Goal: Complete application form

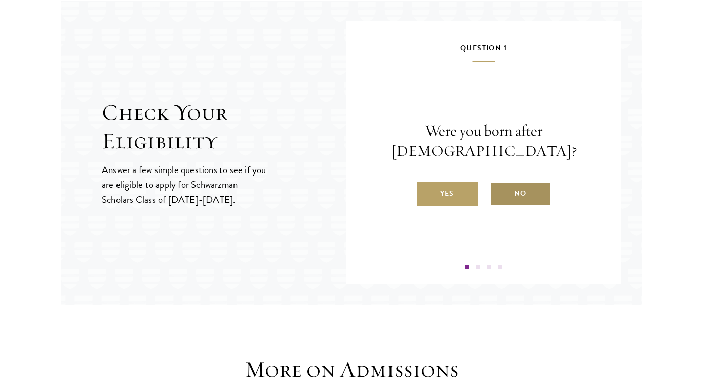
click at [509, 183] on label "No" at bounding box center [520, 194] width 61 height 24
click at [499, 183] on input "No" at bounding box center [494, 187] width 9 height 9
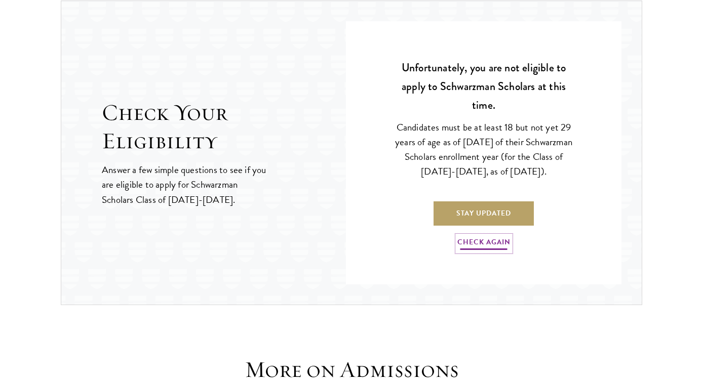
click at [490, 248] on link "Check Again" at bounding box center [483, 244] width 53 height 16
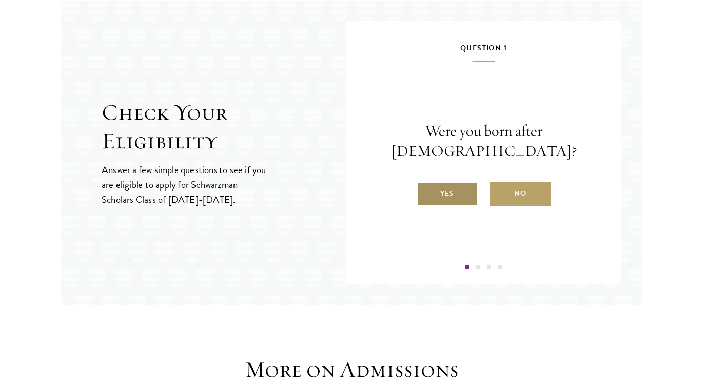
click at [464, 182] on label "Yes" at bounding box center [447, 194] width 61 height 24
click at [426, 183] on input "Yes" at bounding box center [421, 187] width 9 height 9
click at [455, 206] on label "Yes" at bounding box center [447, 194] width 61 height 24
click at [426, 192] on input "Yes" at bounding box center [421, 187] width 9 height 9
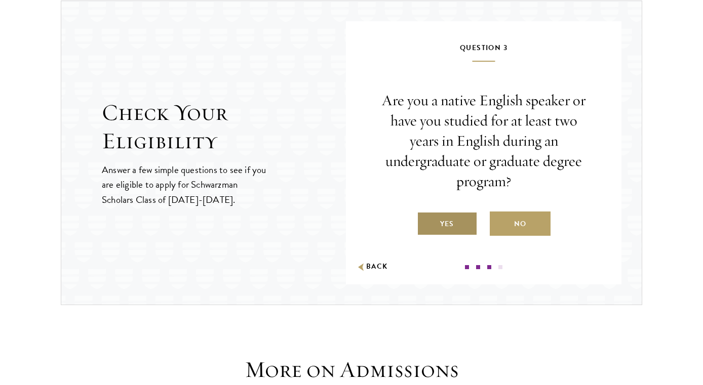
click at [452, 226] on label "Yes" at bounding box center [447, 224] width 61 height 24
click at [426, 222] on input "Yes" at bounding box center [421, 217] width 9 height 9
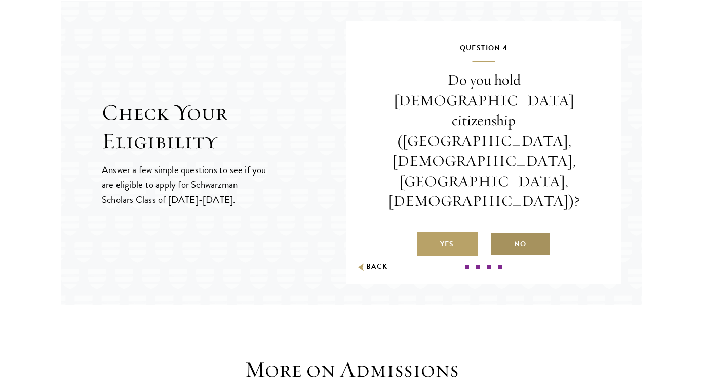
click at [514, 232] on label "No" at bounding box center [520, 244] width 61 height 24
click at [499, 233] on input "No" at bounding box center [494, 237] width 9 height 9
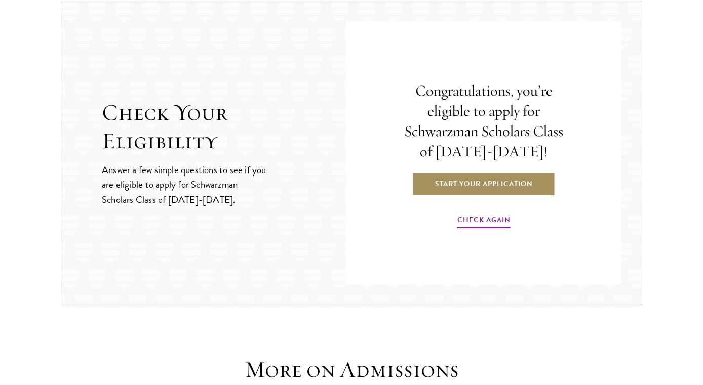
click at [472, 180] on link "Start Your Application" at bounding box center [483, 184] width 143 height 24
